Goal: Understand process/instructions: Learn how to perform a task or action

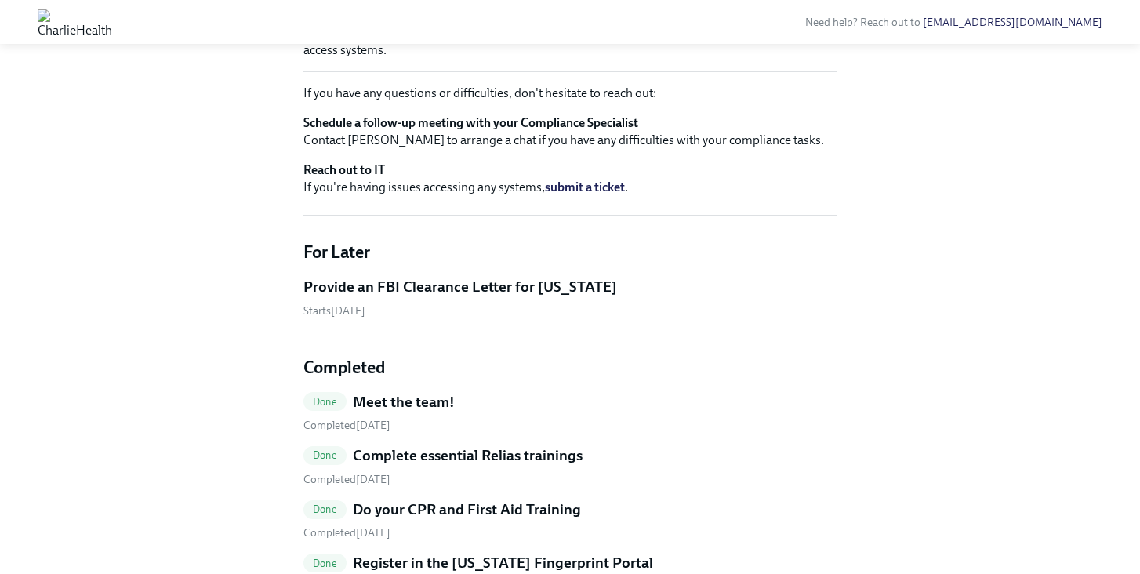
scroll to position [908, 0]
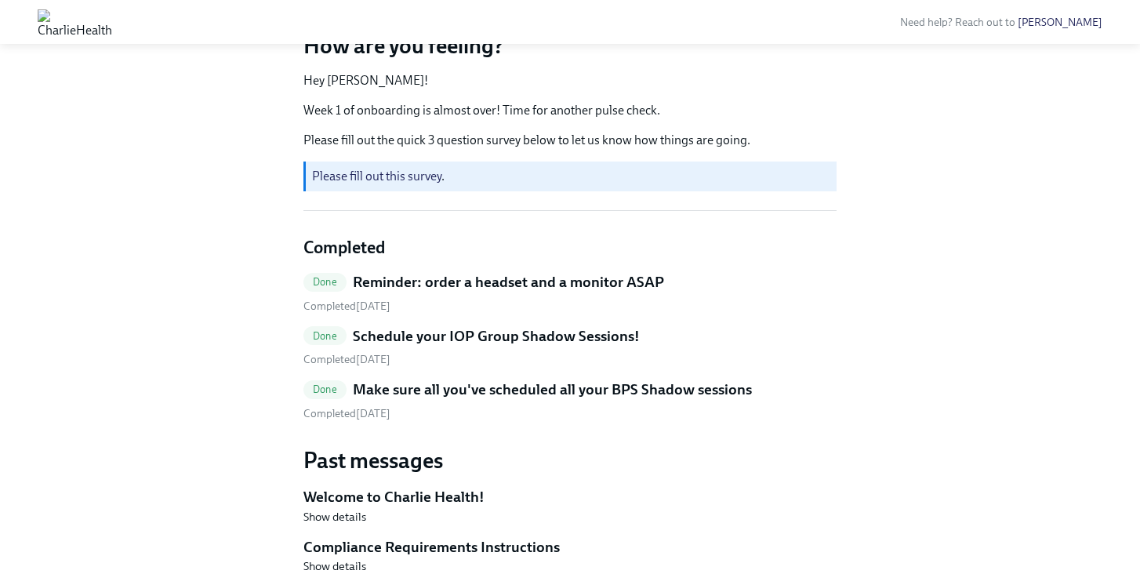
scroll to position [260, 0]
